Goal: Task Accomplishment & Management: Manage account settings

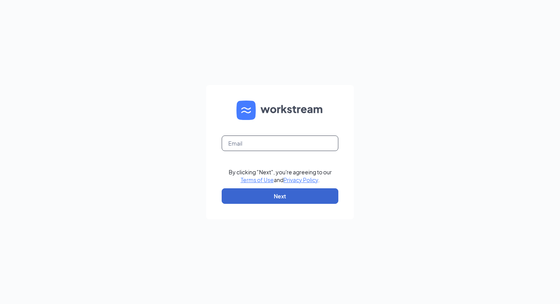
type input "[PERSON_NAME][EMAIL_ADDRESS][PERSON_NAME][DOMAIN_NAME]"
click at [302, 192] on button "Next" at bounding box center [279, 196] width 117 height 16
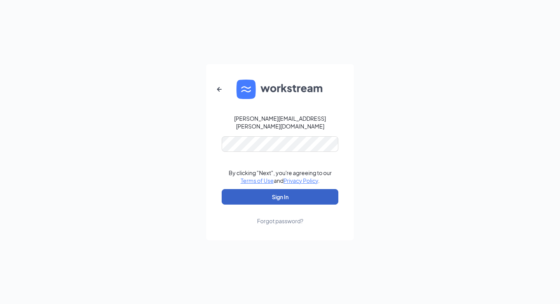
click at [291, 197] on button "Sign In" at bounding box center [279, 197] width 117 height 16
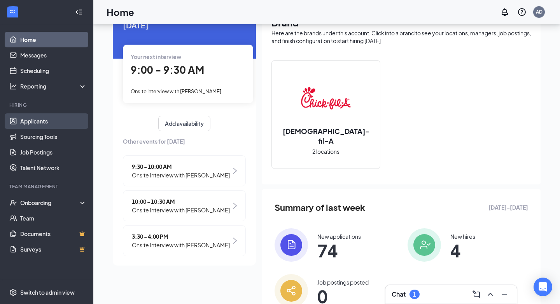
scroll to position [29, 0]
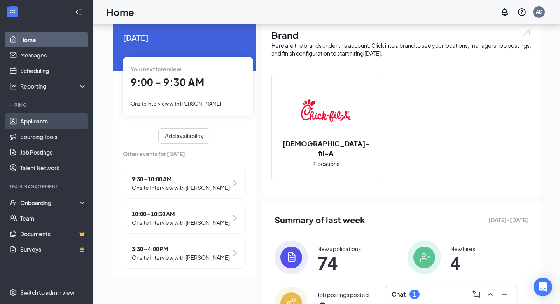
click at [74, 116] on link "Applicants" at bounding box center [53, 121] width 66 height 16
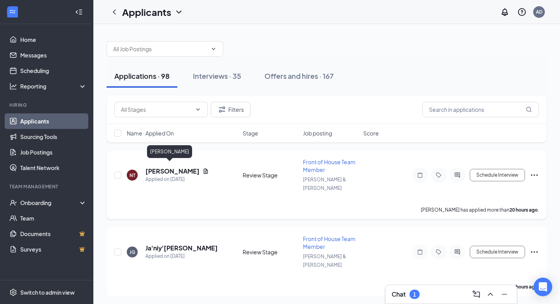
click at [169, 167] on h5 "[PERSON_NAME]" at bounding box center [172, 171] width 54 height 9
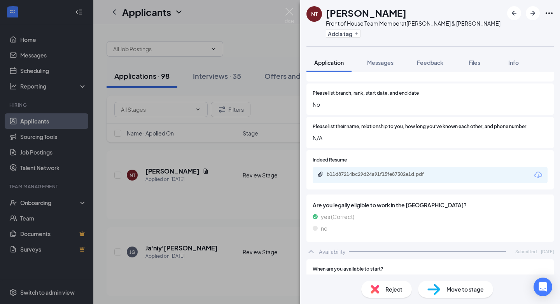
scroll to position [807, 0]
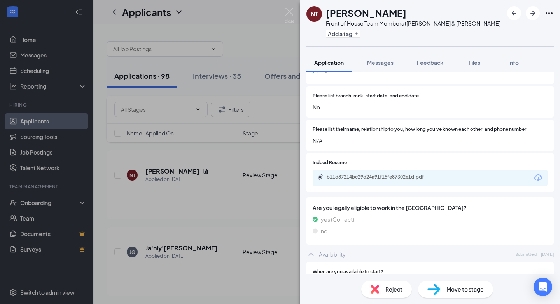
click at [446, 296] on div "Move to stage" at bounding box center [455, 289] width 75 height 17
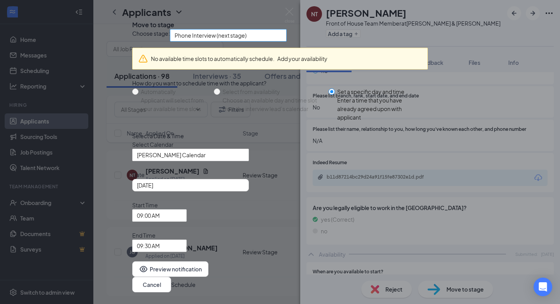
click at [246, 41] on span "Phone Interview (next stage)" at bounding box center [210, 36] width 72 height 12
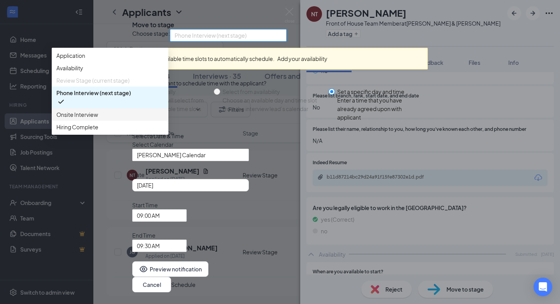
click at [164, 119] on span "Onsite Interview" at bounding box center [109, 114] width 107 height 9
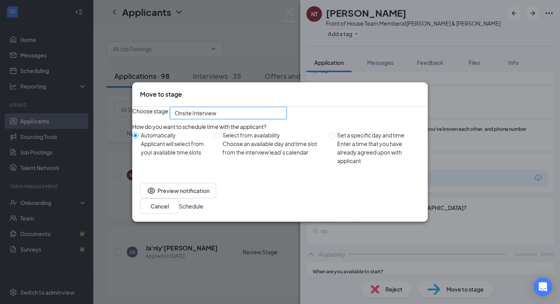
click at [203, 210] on button "Schedule" at bounding box center [191, 206] width 24 height 9
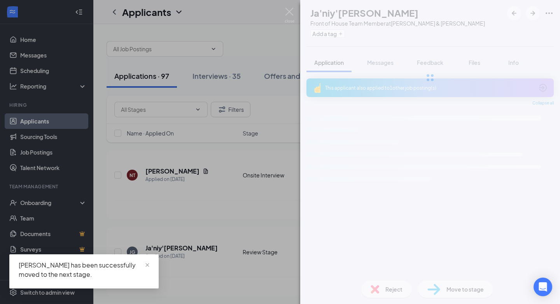
click at [280, 148] on div "JG Ja'niy'[PERSON_NAME] Front of House Team Member at [PERSON_NAME] & [PERSON_N…" at bounding box center [280, 152] width 560 height 304
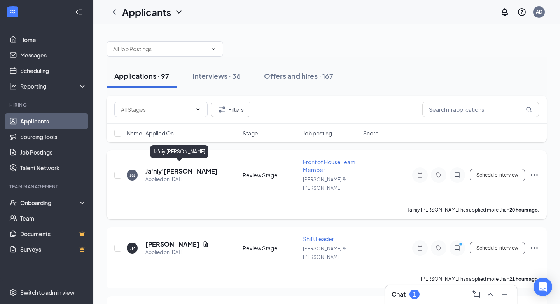
click at [196, 177] on div "Applied on [DATE]" at bounding box center [181, 180] width 72 height 8
click at [194, 169] on h5 "Ja'niy'[PERSON_NAME]" at bounding box center [181, 171] width 72 height 9
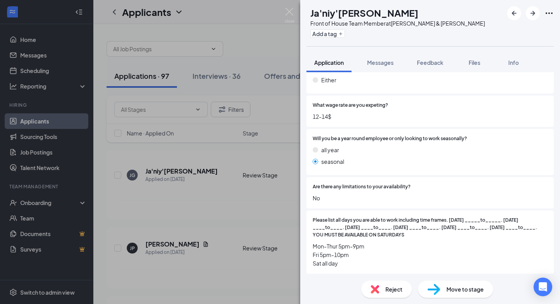
scroll to position [1082, 0]
click at [392, 292] on span "Reject" at bounding box center [393, 289] width 17 height 9
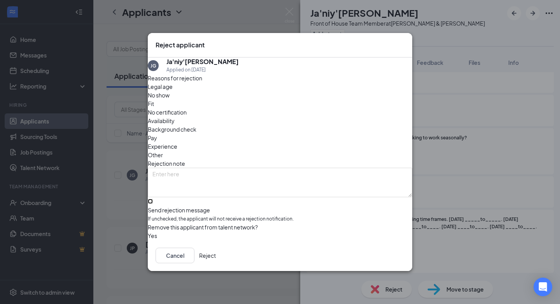
click at [153, 199] on input "Send rejection message If unchecked, the applicant will not receive a rejection…" at bounding box center [150, 201] width 5 height 5
checkbox input "true"
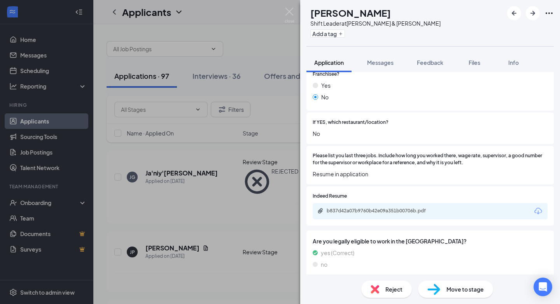
scroll to position [447, 0]
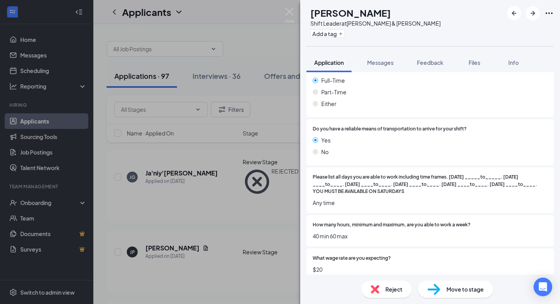
click at [385, 286] on span "Reject" at bounding box center [393, 289] width 17 height 9
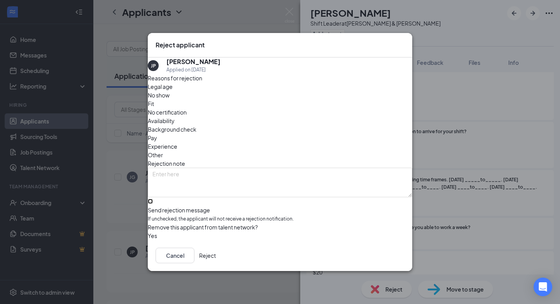
click at [153, 199] on input "Send rejection message If unchecked, the applicant will not receive a rejection…" at bounding box center [150, 201] width 5 height 5
checkbox input "true"
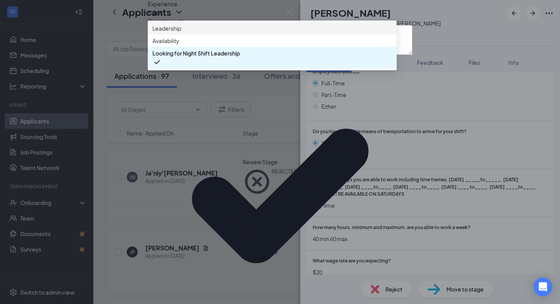
click at [193, 33] on span "Leadership" at bounding box center [271, 28] width 239 height 9
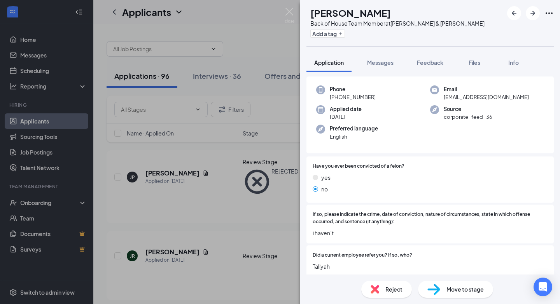
scroll to position [65, 0]
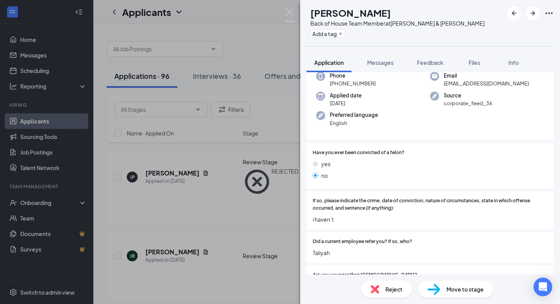
click at [265, 27] on div "JR [PERSON_NAME] Back of House Team Member at [PERSON_NAME] & [PERSON_NAME] Add…" at bounding box center [280, 152] width 560 height 304
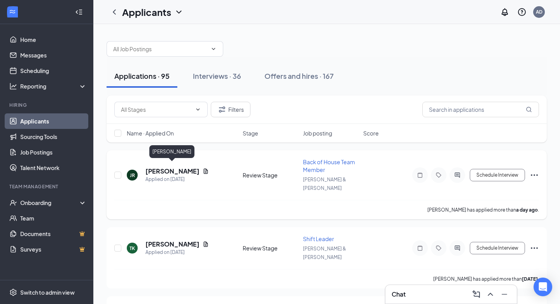
click at [168, 167] on h5 "[PERSON_NAME]" at bounding box center [172, 171] width 54 height 9
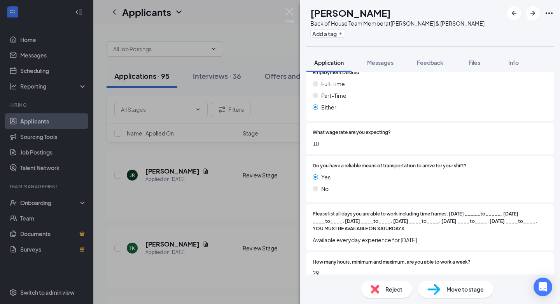
scroll to position [1051, 0]
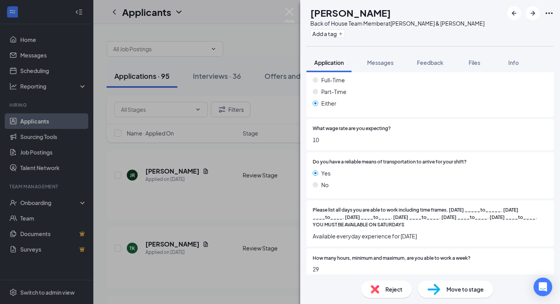
click at [302, 222] on div "This applicant also applied to 1 other job posting(s) Collapse all Application …" at bounding box center [430, 173] width 260 height 202
click at [198, 211] on div "JR [PERSON_NAME] Back of House Team Member at [PERSON_NAME] & [PERSON_NAME] Add…" at bounding box center [280, 152] width 560 height 304
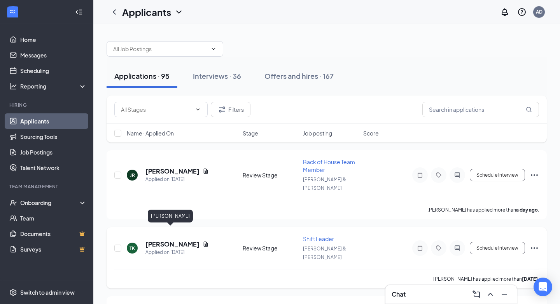
click at [175, 240] on h5 "[PERSON_NAME]" at bounding box center [172, 244] width 54 height 9
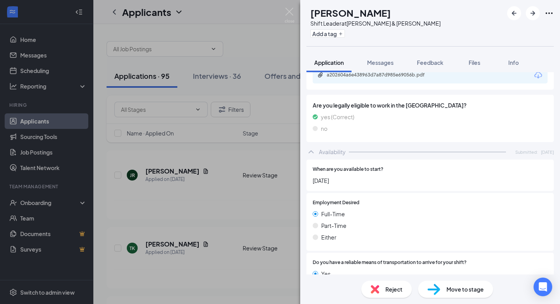
scroll to position [464, 0]
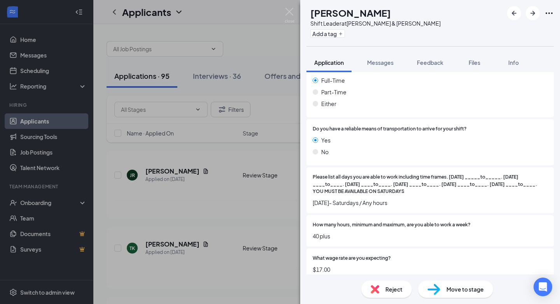
click at [444, 285] on div "Move to stage" at bounding box center [455, 289] width 75 height 17
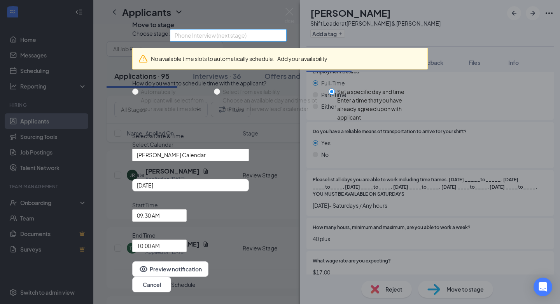
click at [246, 41] on span "Phone Interview (next stage)" at bounding box center [210, 36] width 72 height 12
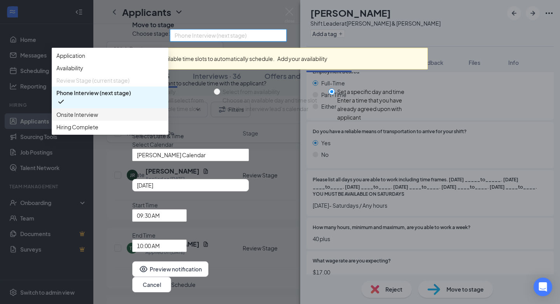
click at [164, 119] on span "Onsite Interview" at bounding box center [109, 114] width 107 height 9
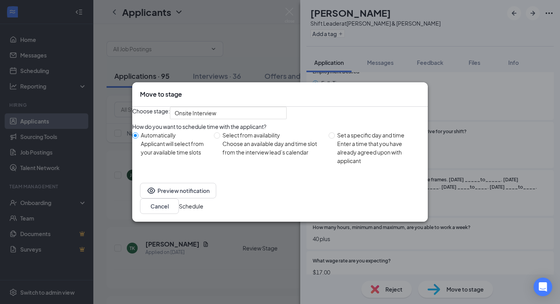
click at [203, 211] on button "Schedule" at bounding box center [191, 206] width 24 height 9
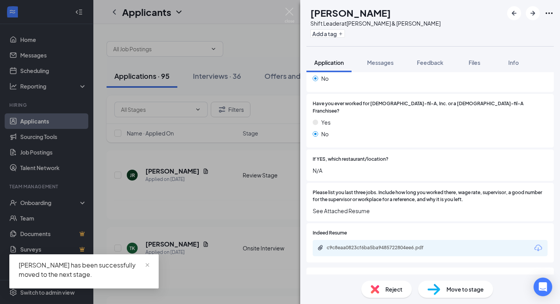
scroll to position [191, 0]
